Goal: Task Accomplishment & Management: Complete application form

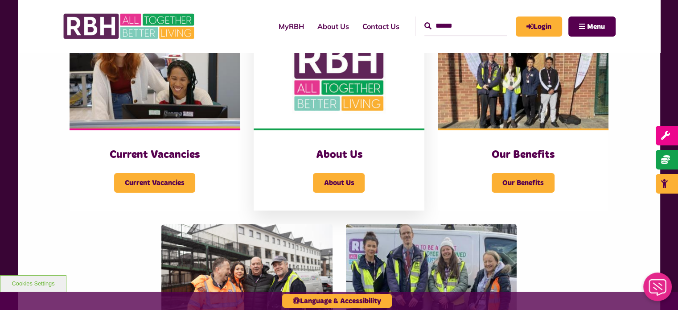
scroll to position [223, 0]
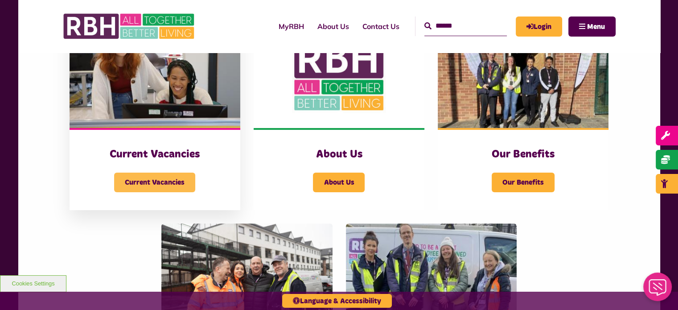
click at [177, 189] on span "Current Vacancies" at bounding box center [154, 183] width 81 height 20
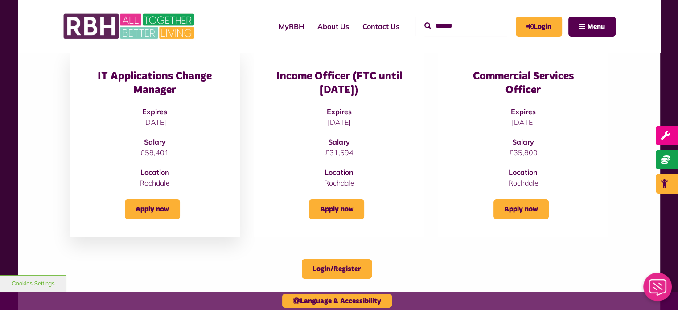
scroll to position [134, 0]
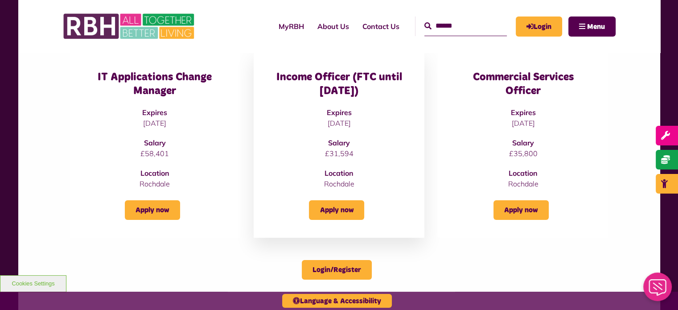
click at [330, 121] on p "11/11/2025" at bounding box center [339, 123] width 135 height 11
click at [334, 212] on link "Apply now" at bounding box center [336, 210] width 55 height 20
drag, startPoint x: 344, startPoint y: 124, endPoint x: 323, endPoint y: 215, distance: 94.3
